Goal: Navigation & Orientation: Find specific page/section

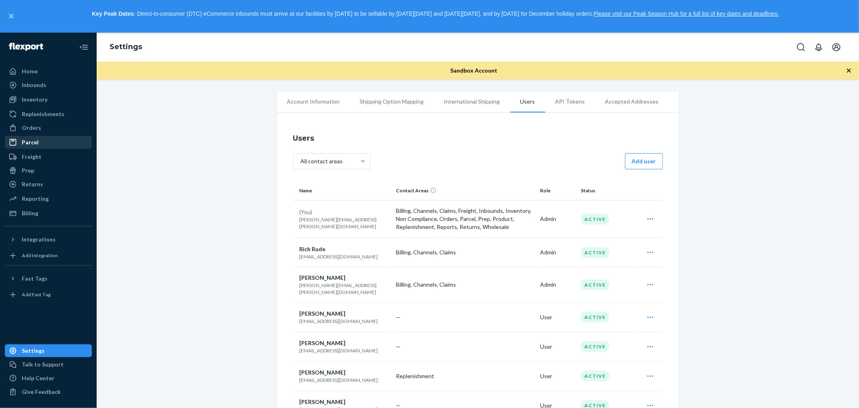
click at [37, 143] on div "Parcel" at bounding box center [30, 142] width 17 height 8
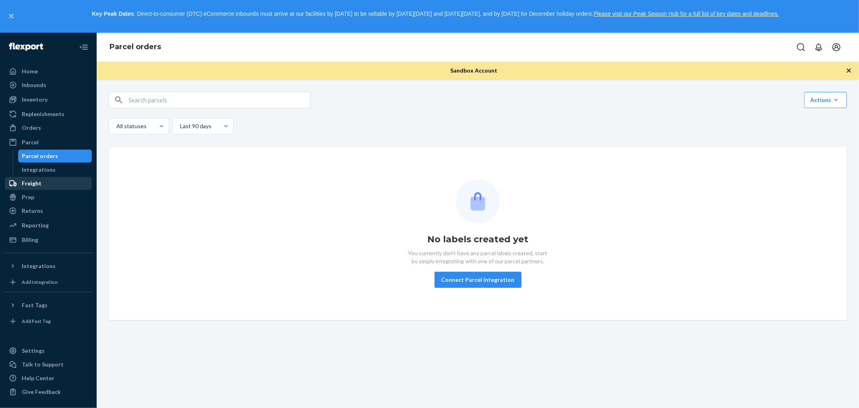
click at [35, 185] on div "Freight" at bounding box center [32, 183] width 20 height 8
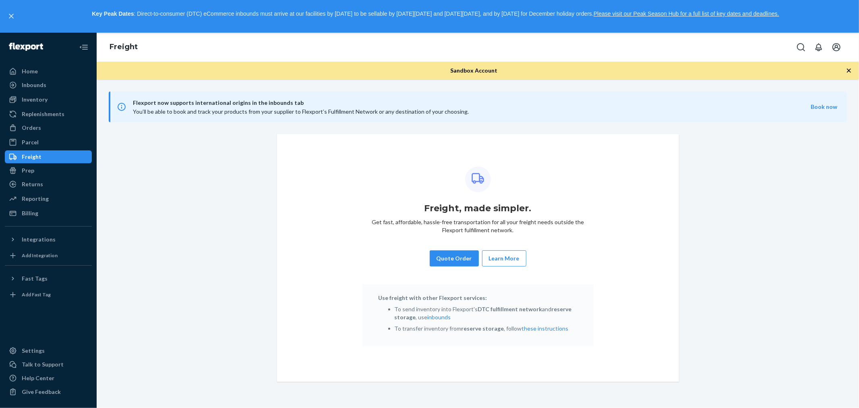
click at [58, 327] on div at bounding box center [48, 321] width 87 height 40
click at [31, 124] on div "Orders" at bounding box center [31, 128] width 19 height 8
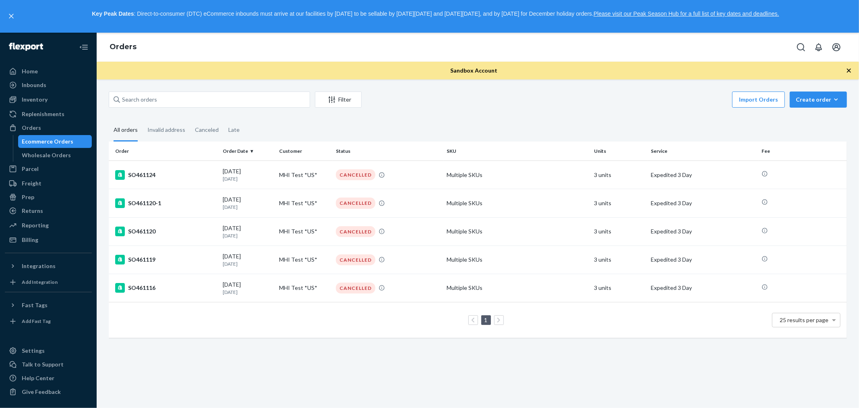
click at [445, 112] on div "Filter Import Orders Create order Ecommerce order Removal order All orders Inva…" at bounding box center [478, 218] width 751 height 254
click at [458, 121] on fieldset "All orders Invalid address Canceled Late" at bounding box center [478, 130] width 739 height 22
